Goal: Information Seeking & Learning: Learn about a topic

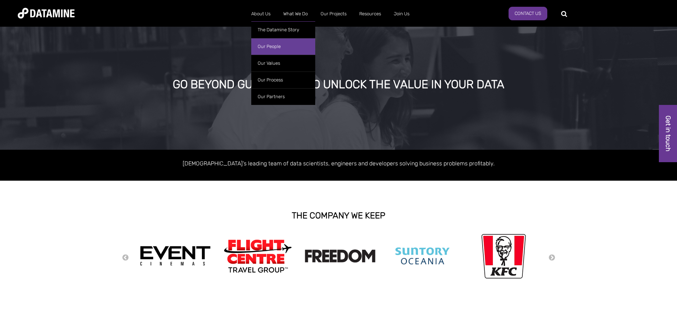
click at [276, 49] on link "Our People" at bounding box center [283, 46] width 64 height 17
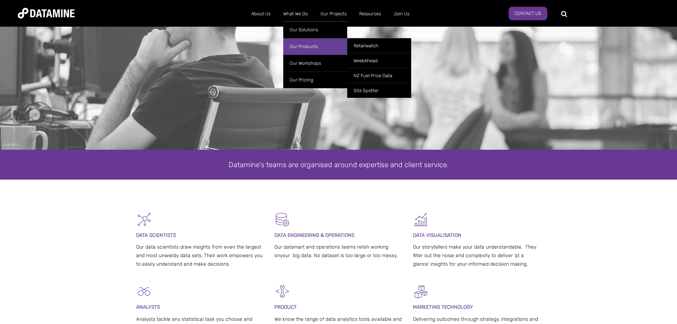
click at [308, 44] on link "Our Products" at bounding box center [315, 46] width 64 height 17
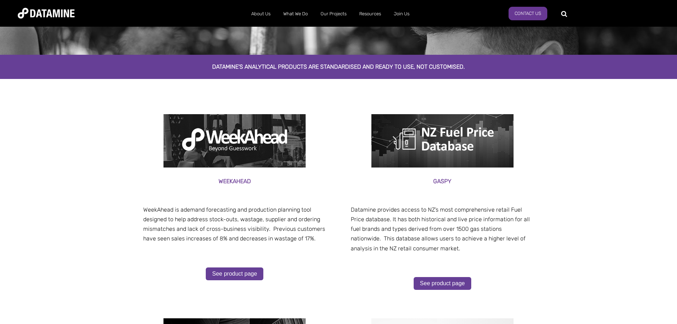
scroll to position [107, 0]
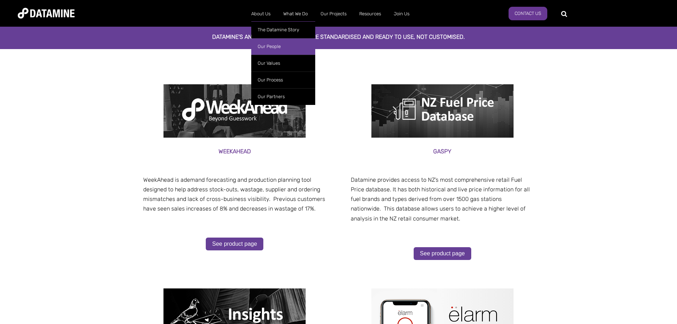
click at [268, 45] on link "Our People" at bounding box center [283, 46] width 64 height 17
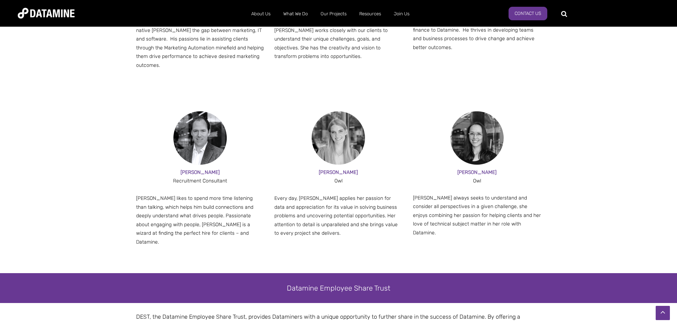
scroll to position [818, 0]
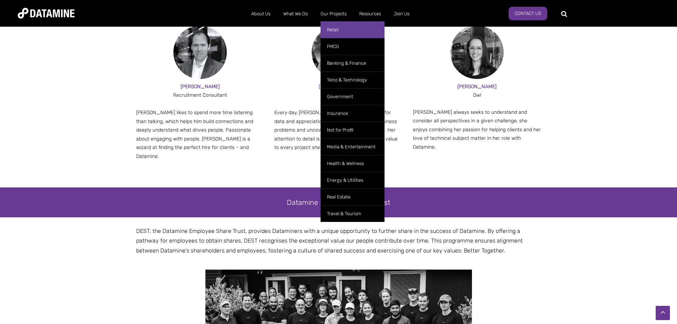
click at [337, 29] on link "Retail" at bounding box center [353, 29] width 64 height 17
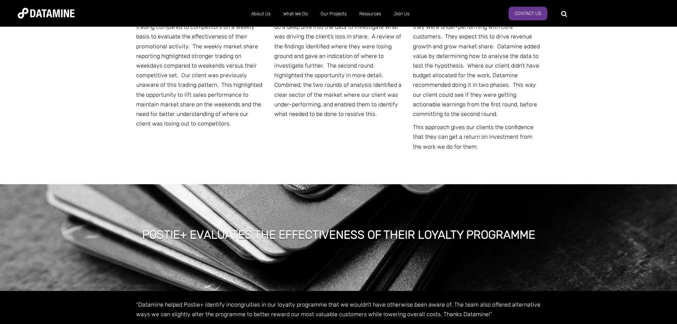
scroll to position [3662, 0]
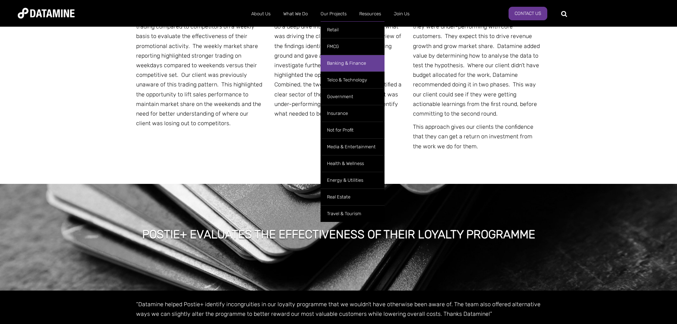
click at [351, 64] on link "Banking & Finance" at bounding box center [353, 63] width 64 height 17
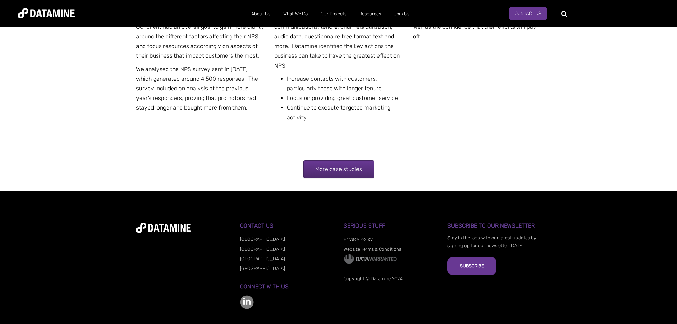
scroll to position [1423, 0]
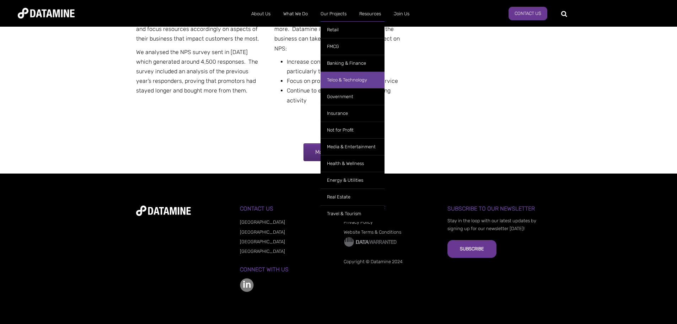
click at [349, 78] on link "Telco & Technology" at bounding box center [353, 79] width 64 height 17
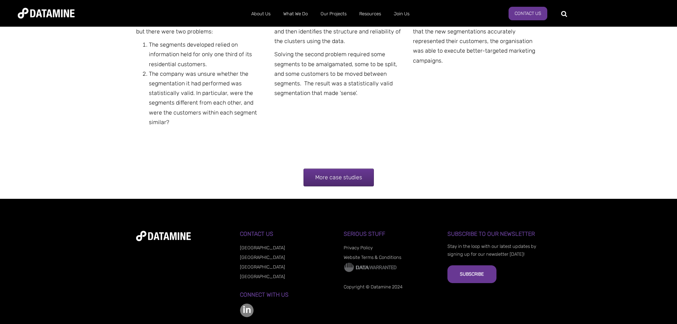
scroll to position [1105, 0]
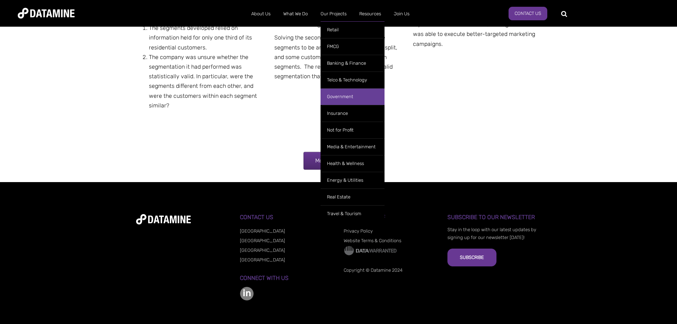
click at [342, 99] on link "Government" at bounding box center [353, 96] width 64 height 17
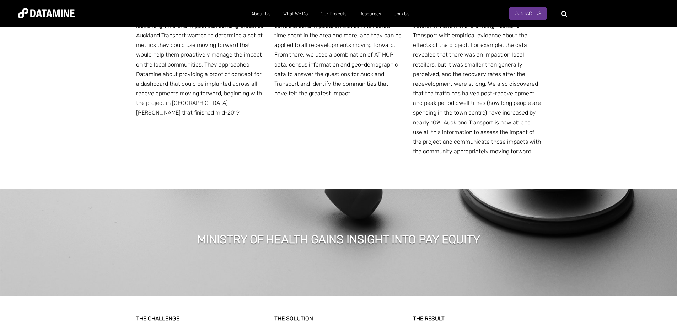
scroll to position [675, 0]
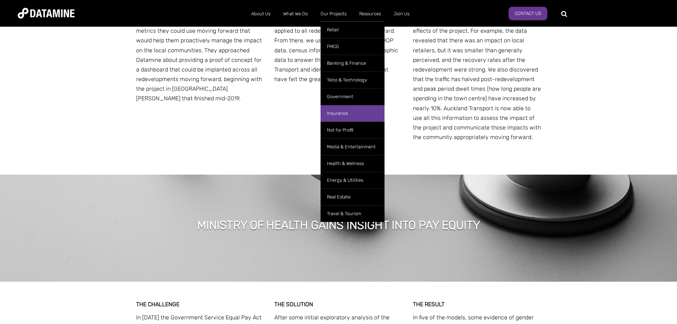
drag, startPoint x: 344, startPoint y: 113, endPoint x: 350, endPoint y: 112, distance: 6.5
click at [344, 113] on link "Insurance" at bounding box center [353, 113] width 64 height 17
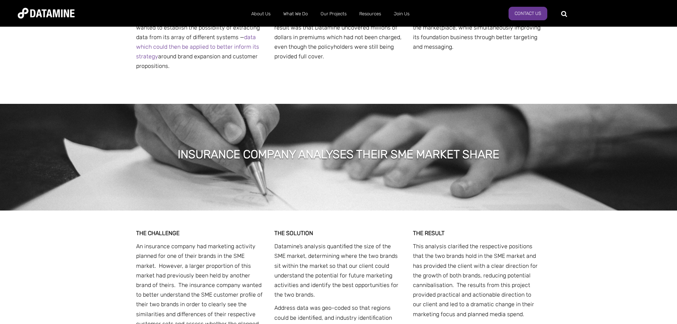
scroll to position [711, 0]
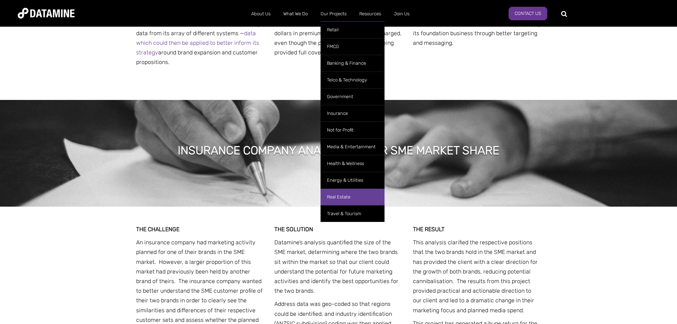
drag, startPoint x: 345, startPoint y: 196, endPoint x: 360, endPoint y: 199, distance: 15.1
click at [345, 196] on link "Real Estate" at bounding box center [353, 196] width 64 height 17
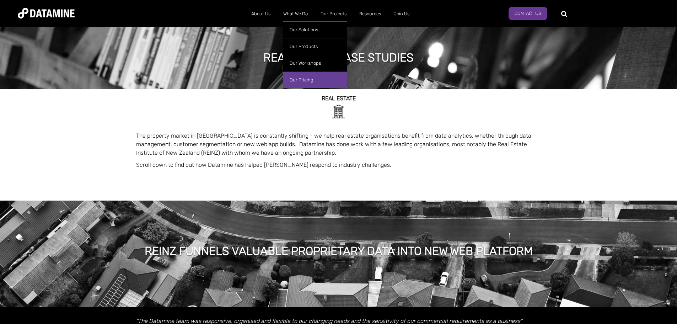
click at [304, 80] on link "Our Pricing" at bounding box center [315, 79] width 64 height 17
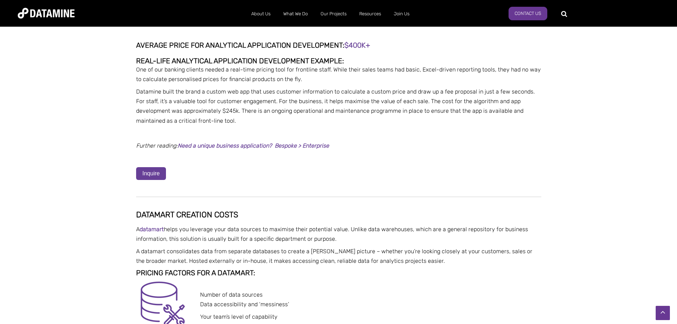
scroll to position [1422, 0]
